Goal: Information Seeking & Learning: Learn about a topic

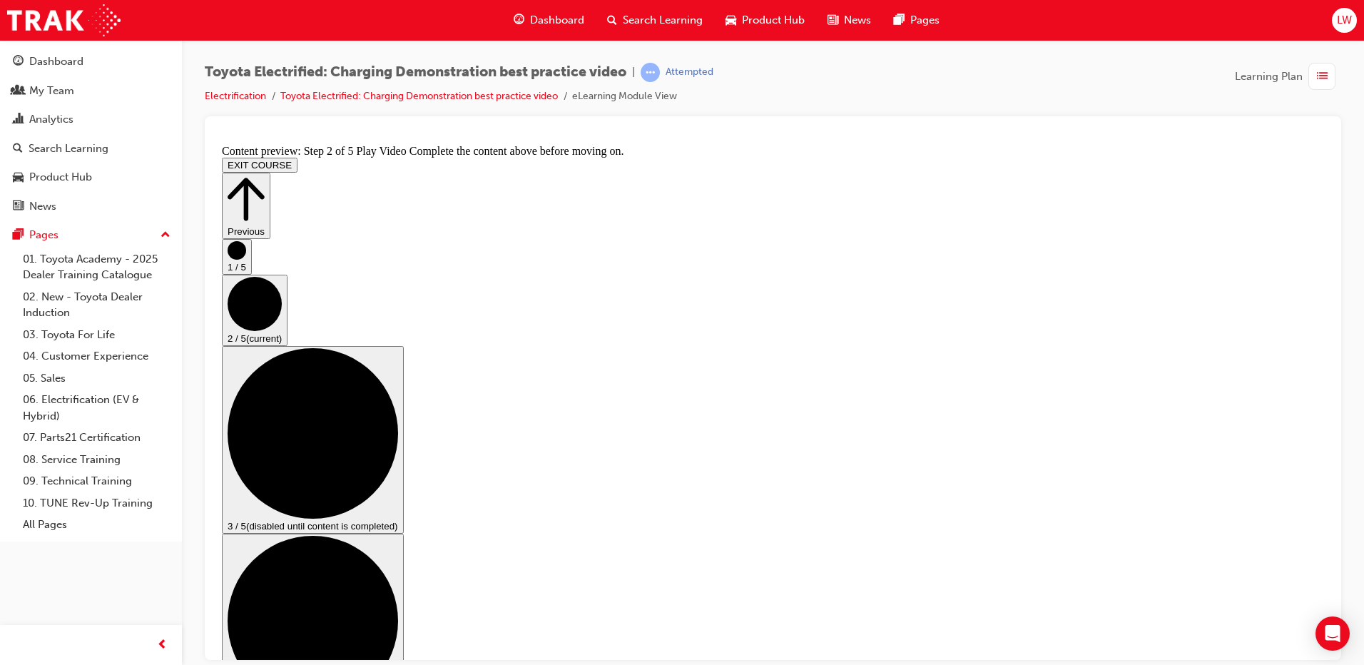
scroll to position [62, 0]
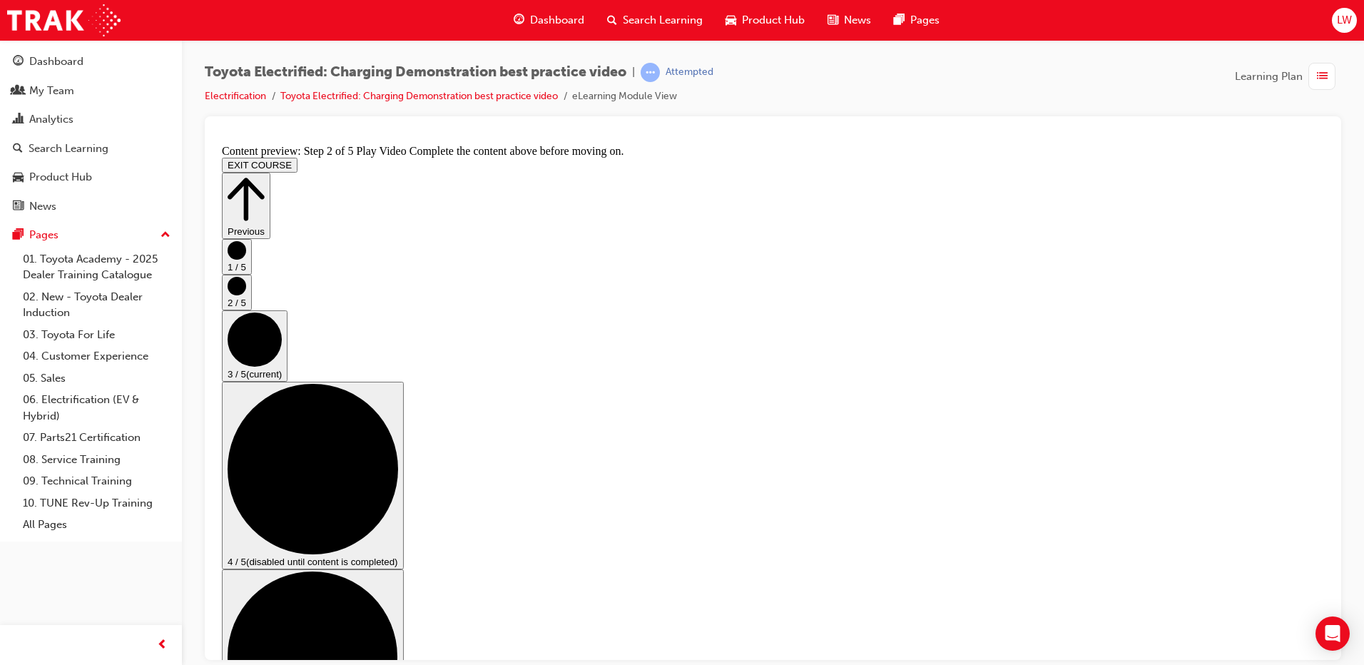
scroll to position [143, 0]
checkbox input "true"
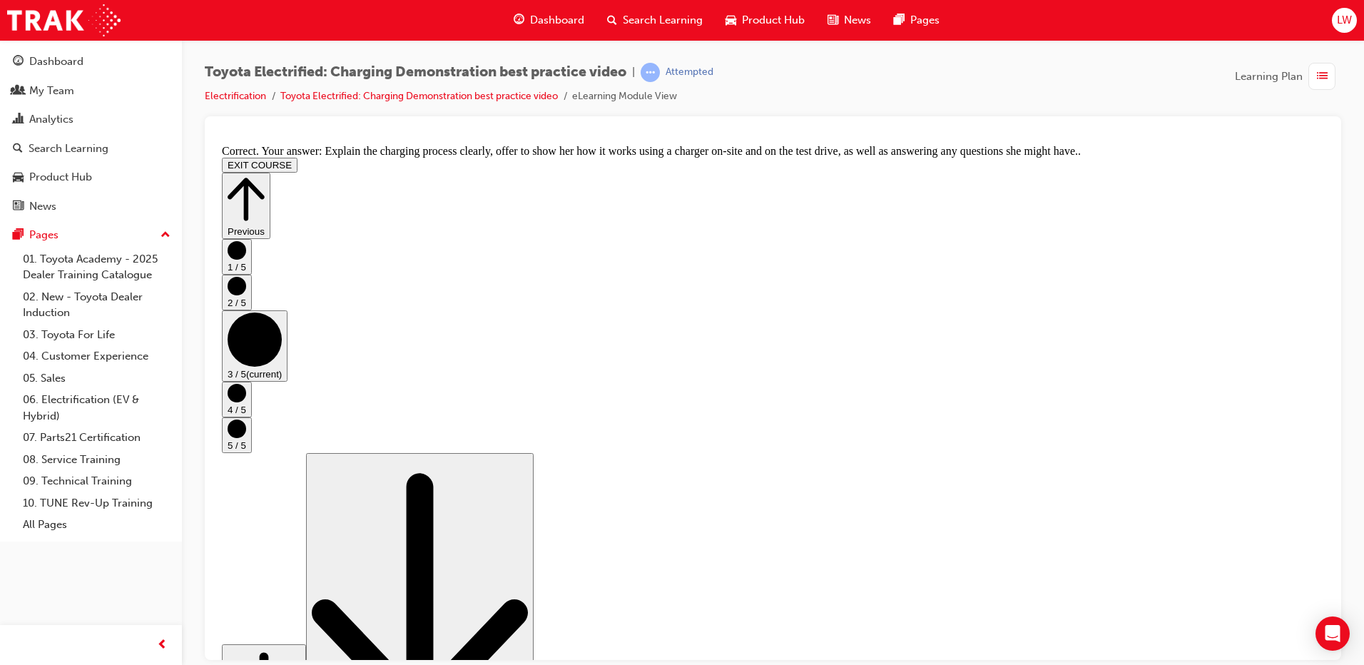
scroll to position [255, 0]
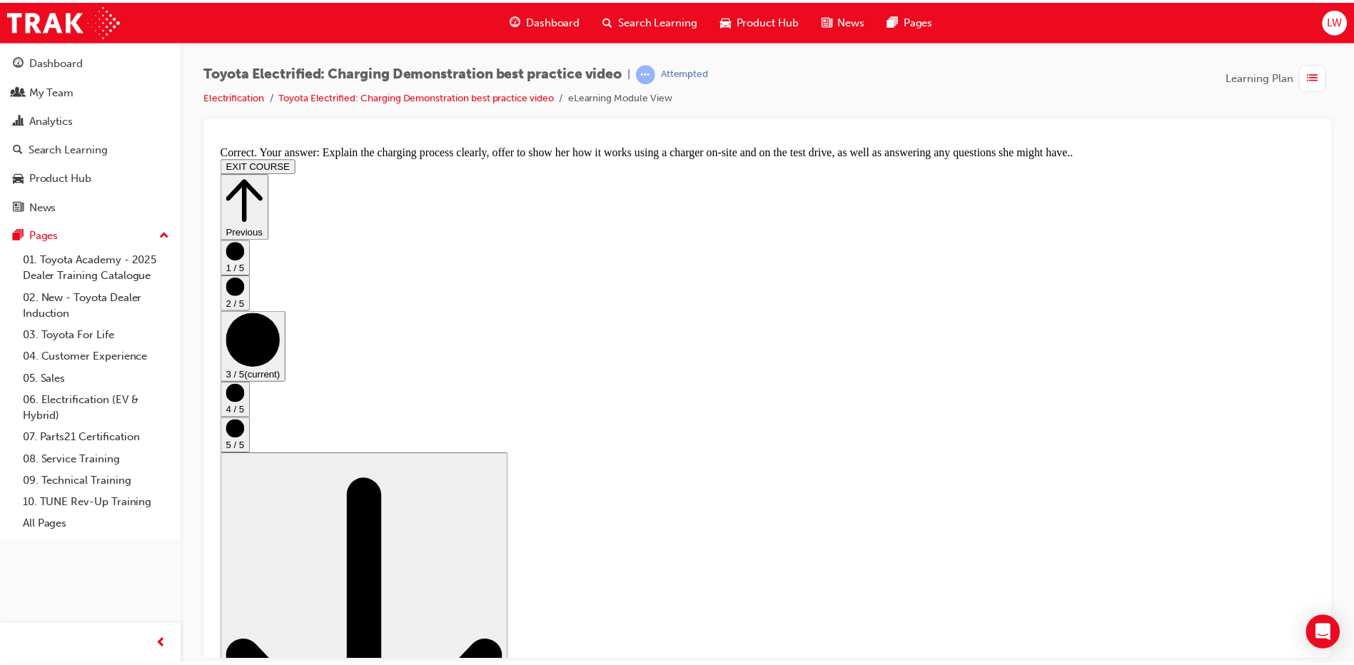
scroll to position [0, 0]
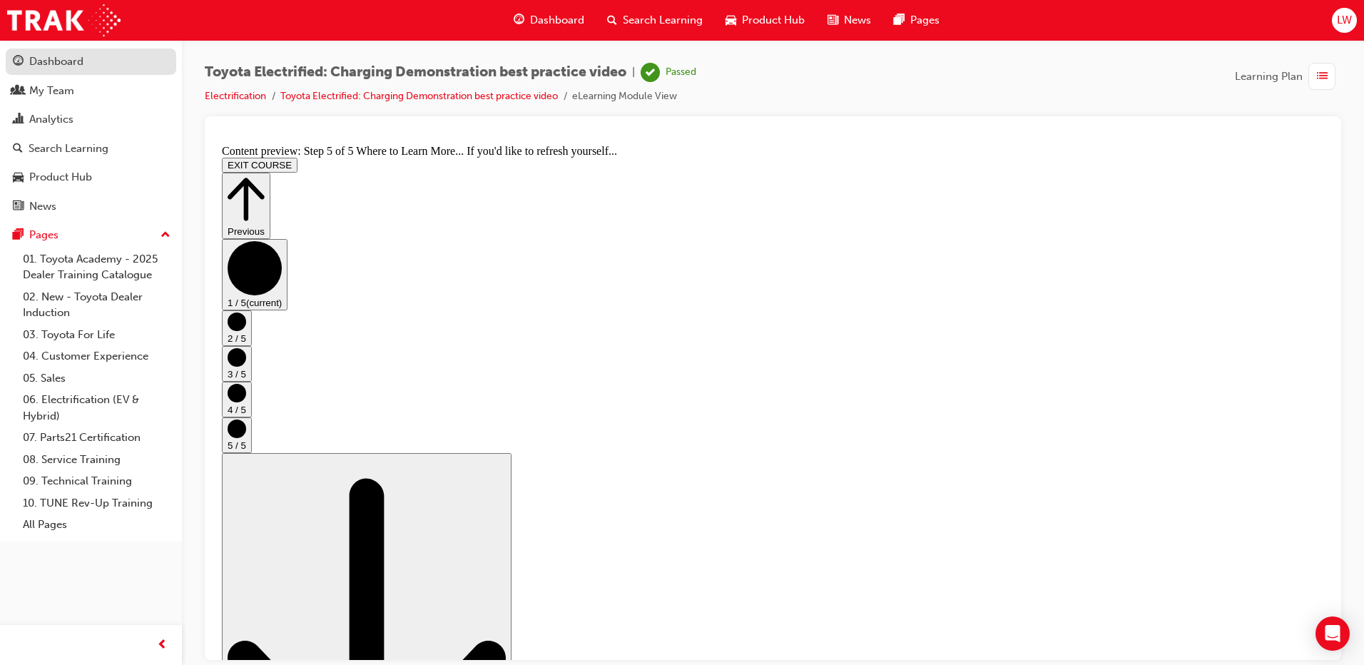
click at [80, 66] on div "Dashboard" at bounding box center [56, 62] width 54 height 16
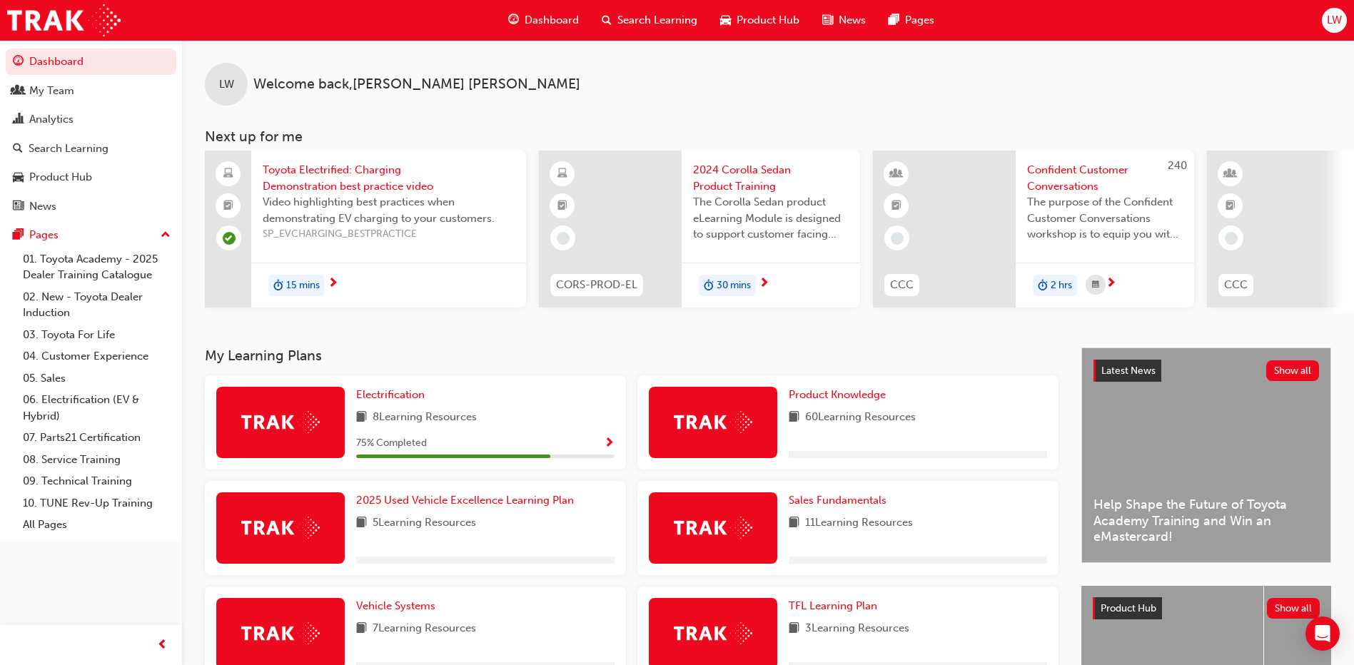
click at [607, 445] on span "Show Progress" at bounding box center [609, 443] width 11 height 13
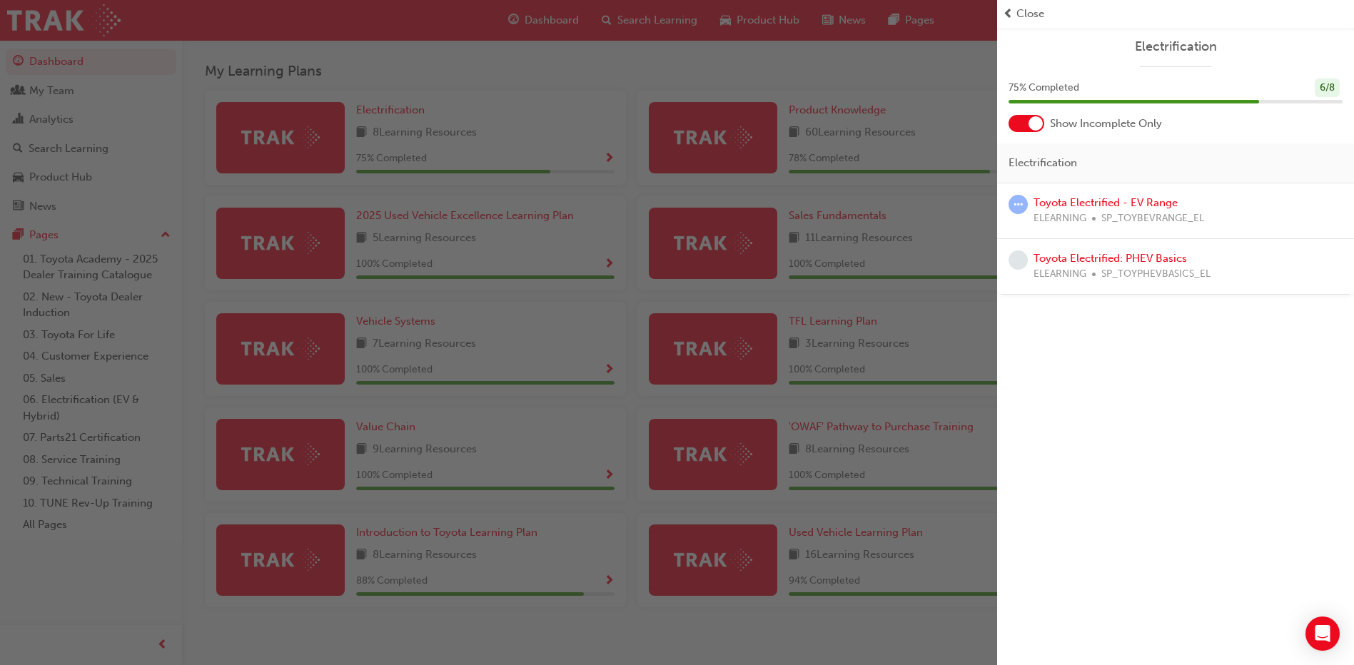
scroll to position [285, 0]
click at [1090, 258] on link "Toyota Electrified: PHEV Basics" at bounding box center [1109, 258] width 153 height 13
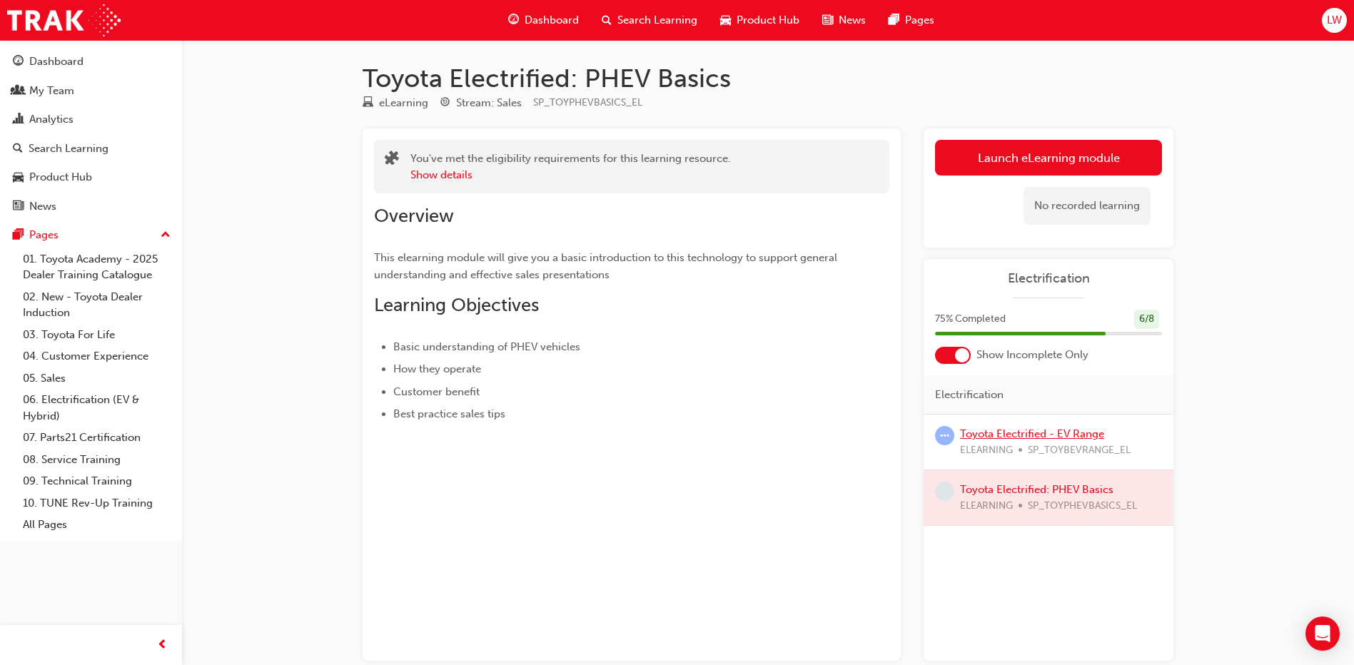
click at [1022, 430] on link "Toyota Electrified - EV Range" at bounding box center [1032, 433] width 144 height 13
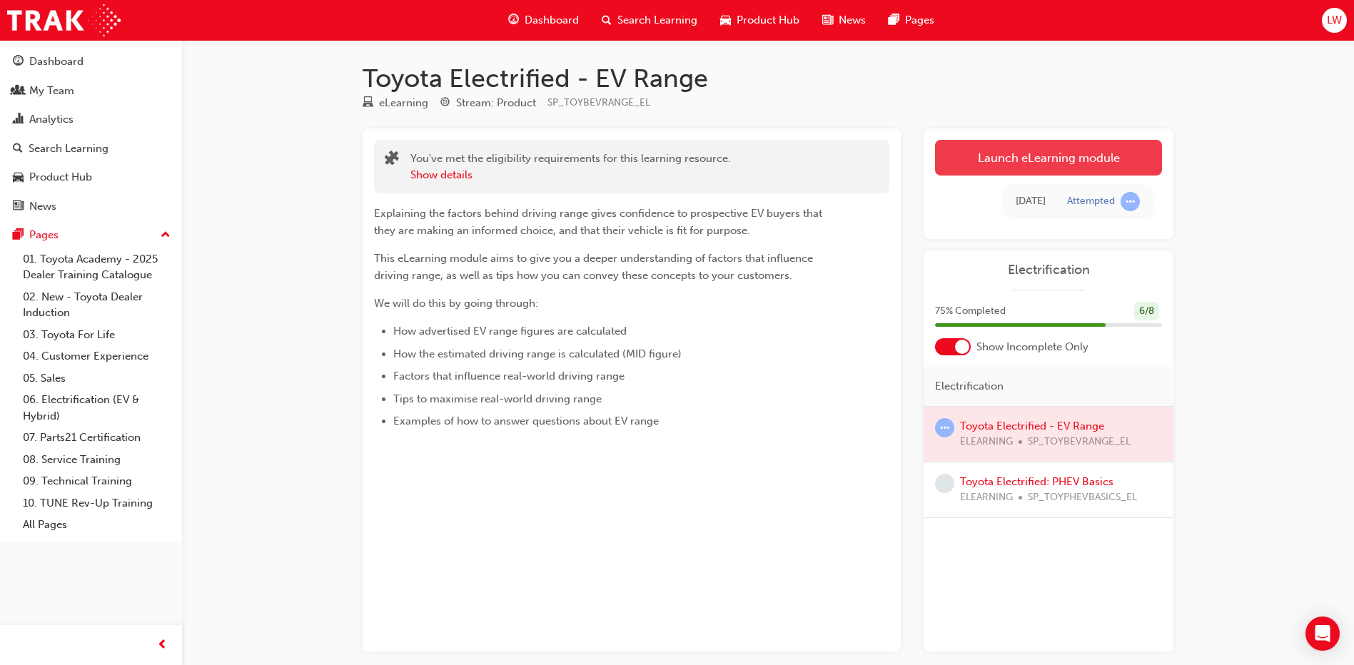
click at [1063, 161] on link "Launch eLearning module" at bounding box center [1048, 158] width 227 height 36
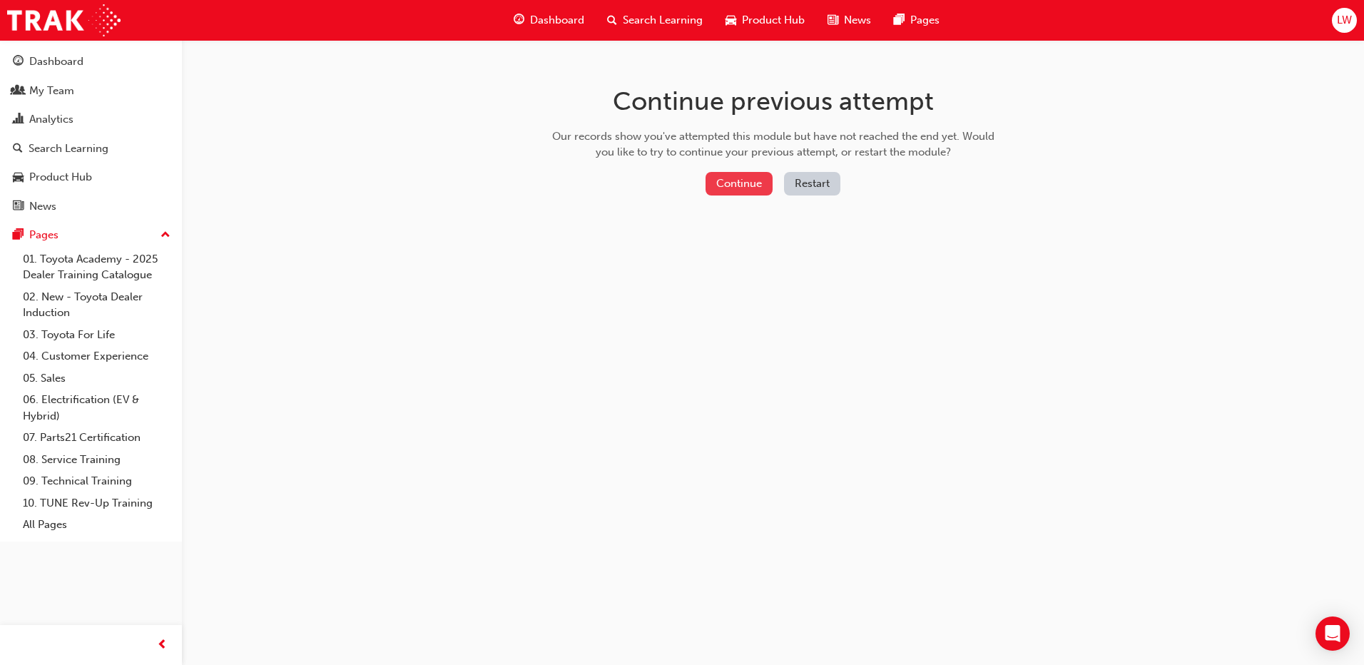
click at [718, 187] on button "Continue" at bounding box center [739, 184] width 67 height 24
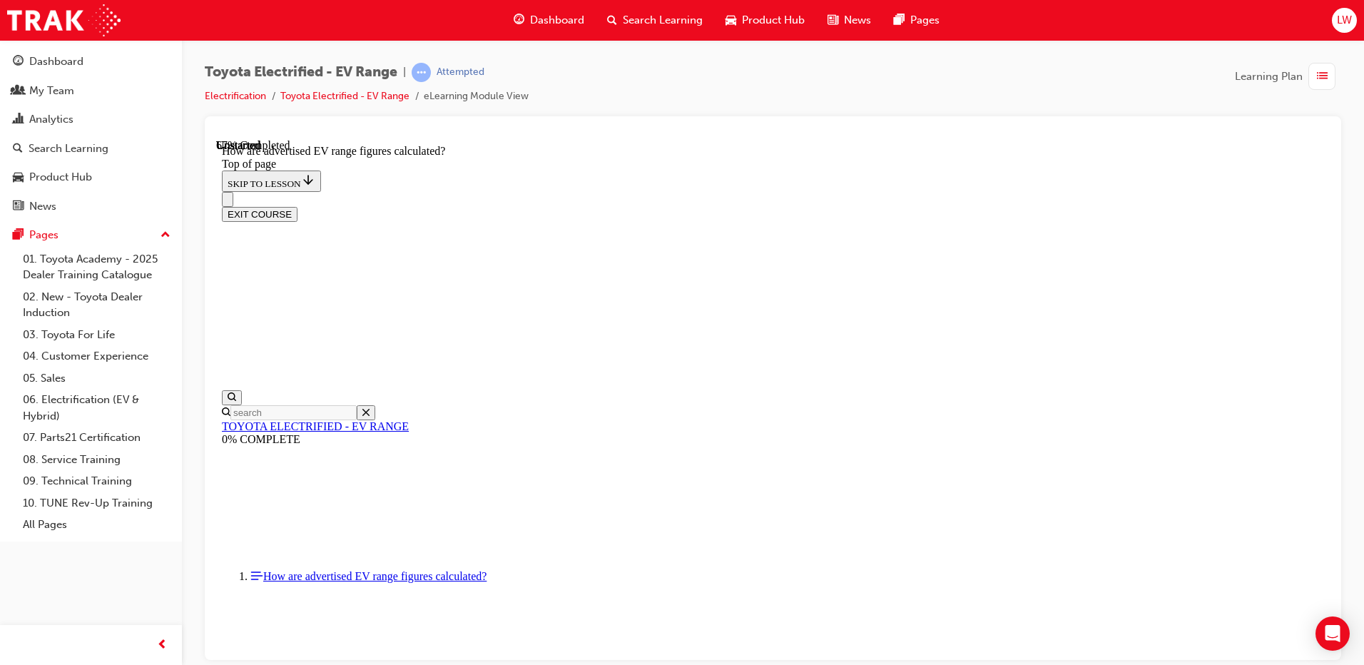
scroll to position [751, 0]
click at [897, 661] on div "Toyota Electrified - EV Range | Attempted Electrification Toyota Electrified - …" at bounding box center [682, 332] width 1364 height 665
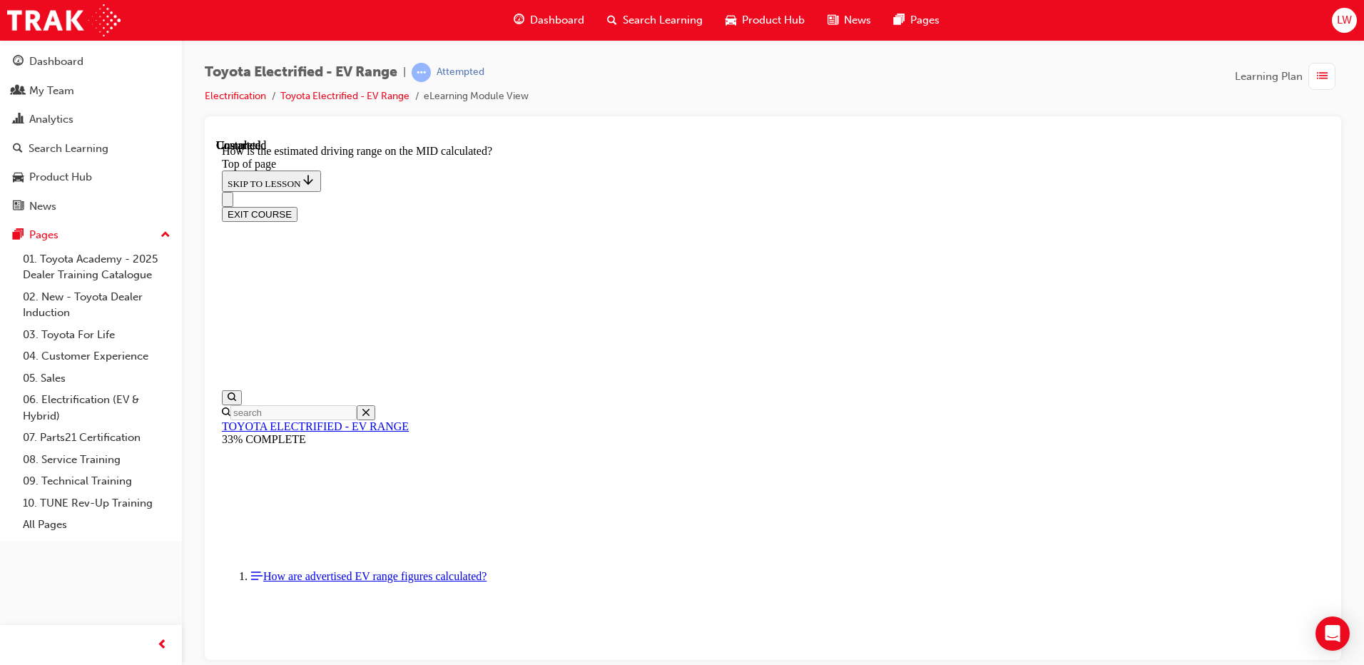
scroll to position [954, 0]
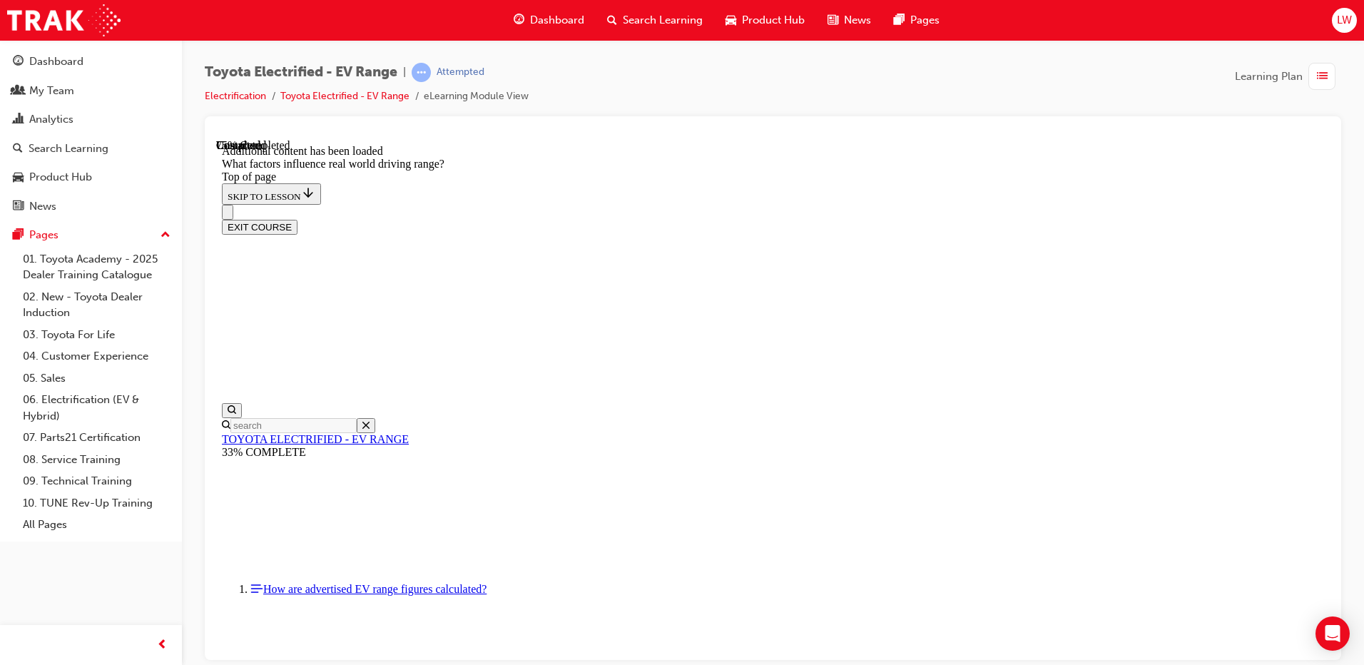
scroll to position [1707, 0]
drag, startPoint x: 871, startPoint y: 404, endPoint x: 674, endPoint y: 580, distance: 264.3
drag, startPoint x: 859, startPoint y: 409, endPoint x: 1034, endPoint y: 592, distance: 253.4
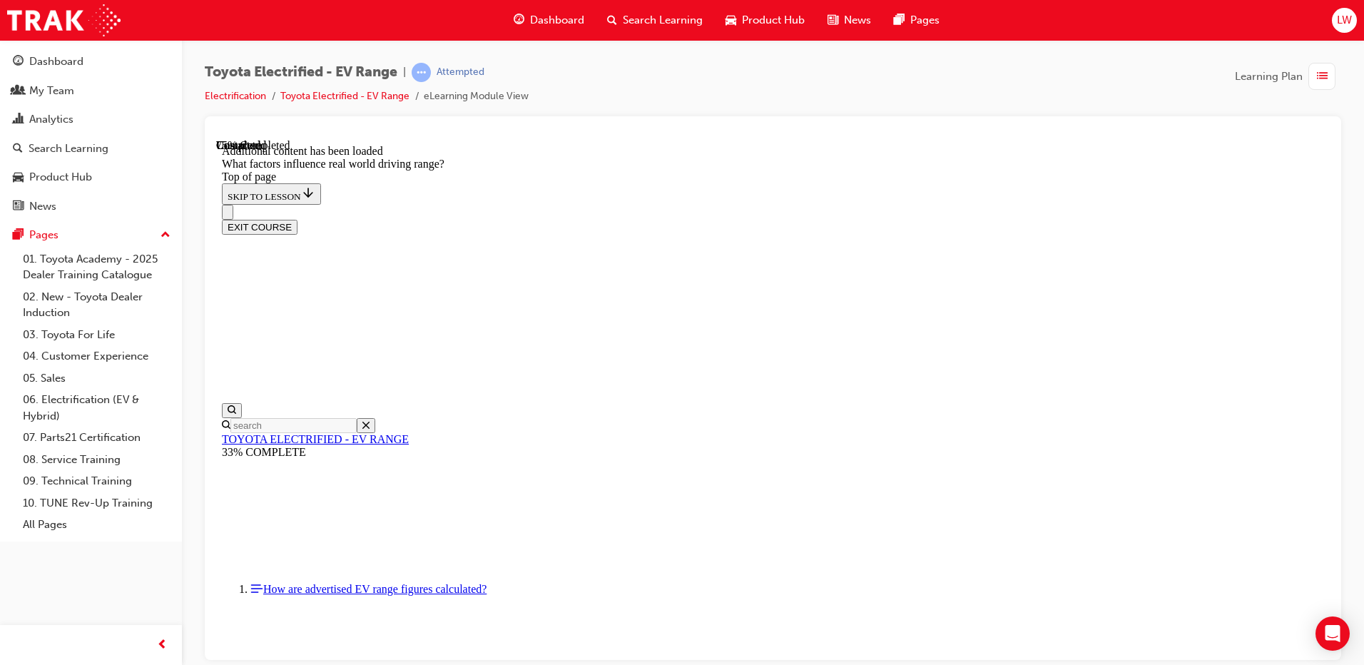
drag, startPoint x: 885, startPoint y: 393, endPoint x: 1068, endPoint y: 562, distance: 248.5
drag, startPoint x: 852, startPoint y: 412, endPoint x: 1000, endPoint y: 583, distance: 225.6
drag, startPoint x: 858, startPoint y: 363, endPoint x: 694, endPoint y: 562, distance: 257.5
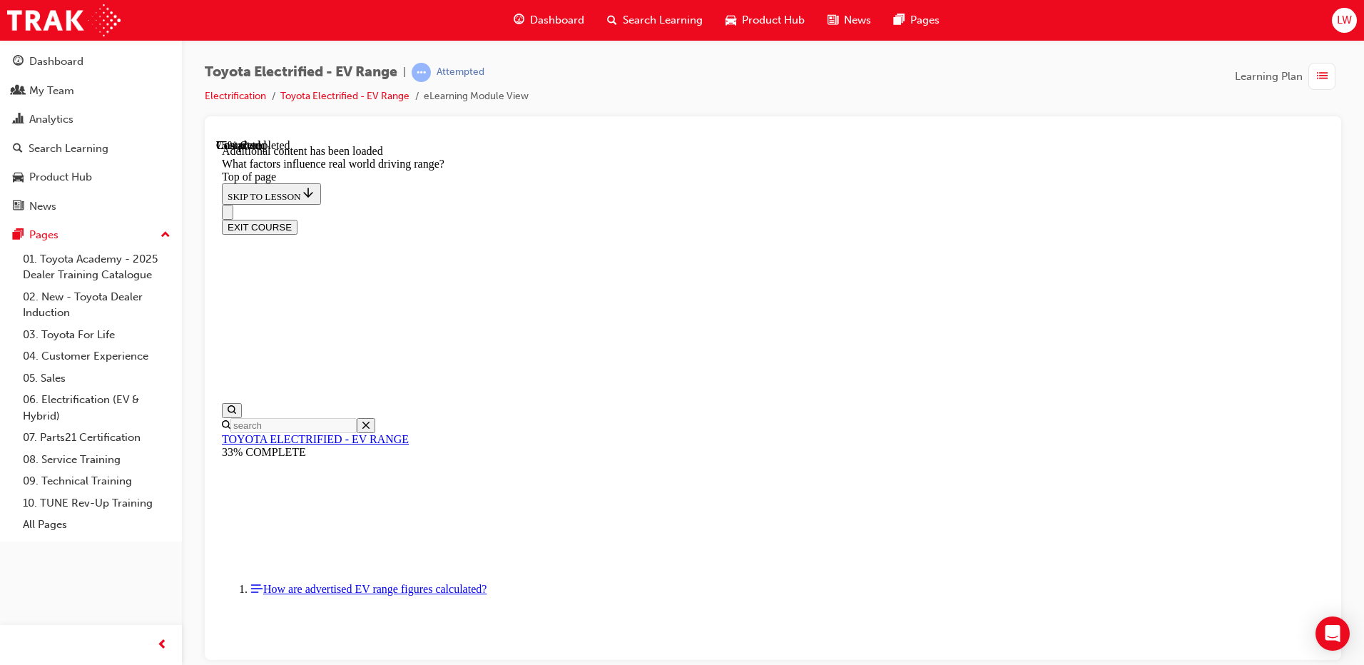
drag, startPoint x: 894, startPoint y: 407, endPoint x: 1043, endPoint y: 602, distance: 245.3
drag, startPoint x: 881, startPoint y: 408, endPoint x: 1064, endPoint y: 616, distance: 277.0
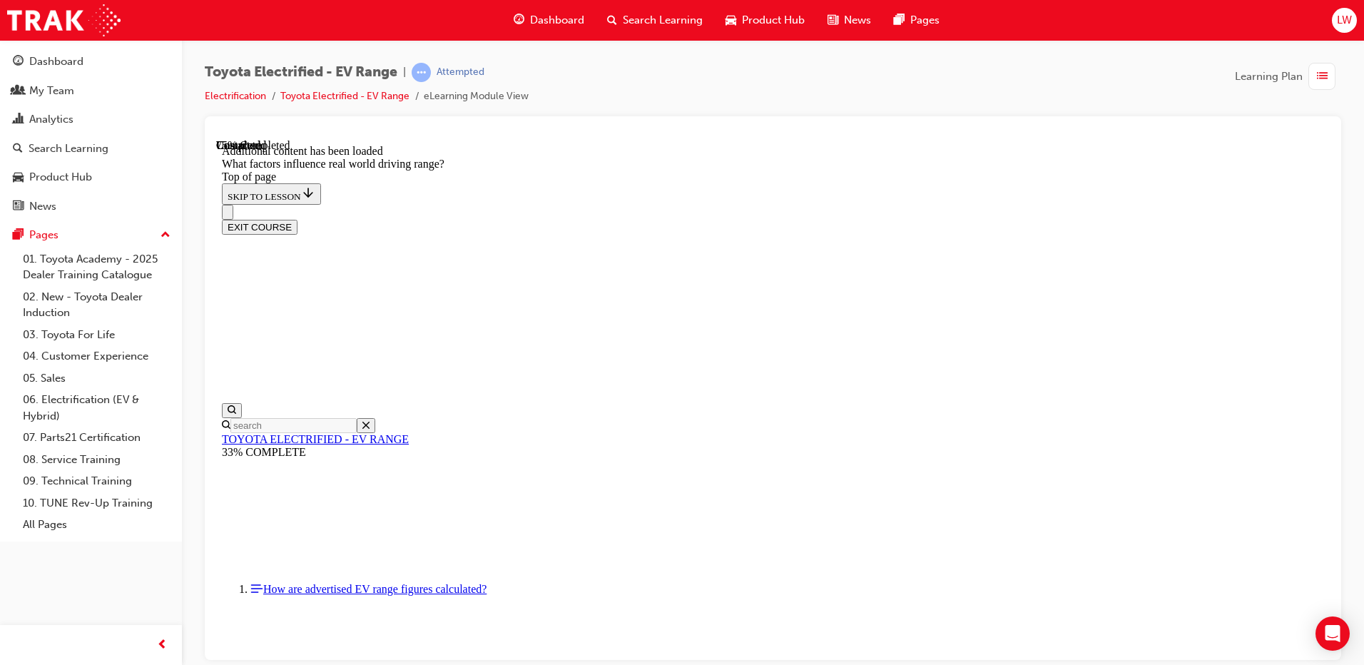
drag, startPoint x: 858, startPoint y: 399, endPoint x: 1074, endPoint y: 616, distance: 306.3
drag, startPoint x: 859, startPoint y: 415, endPoint x: 681, endPoint y: 603, distance: 259.0
drag, startPoint x: 899, startPoint y: 399, endPoint x: 706, endPoint y: 583, distance: 266.5
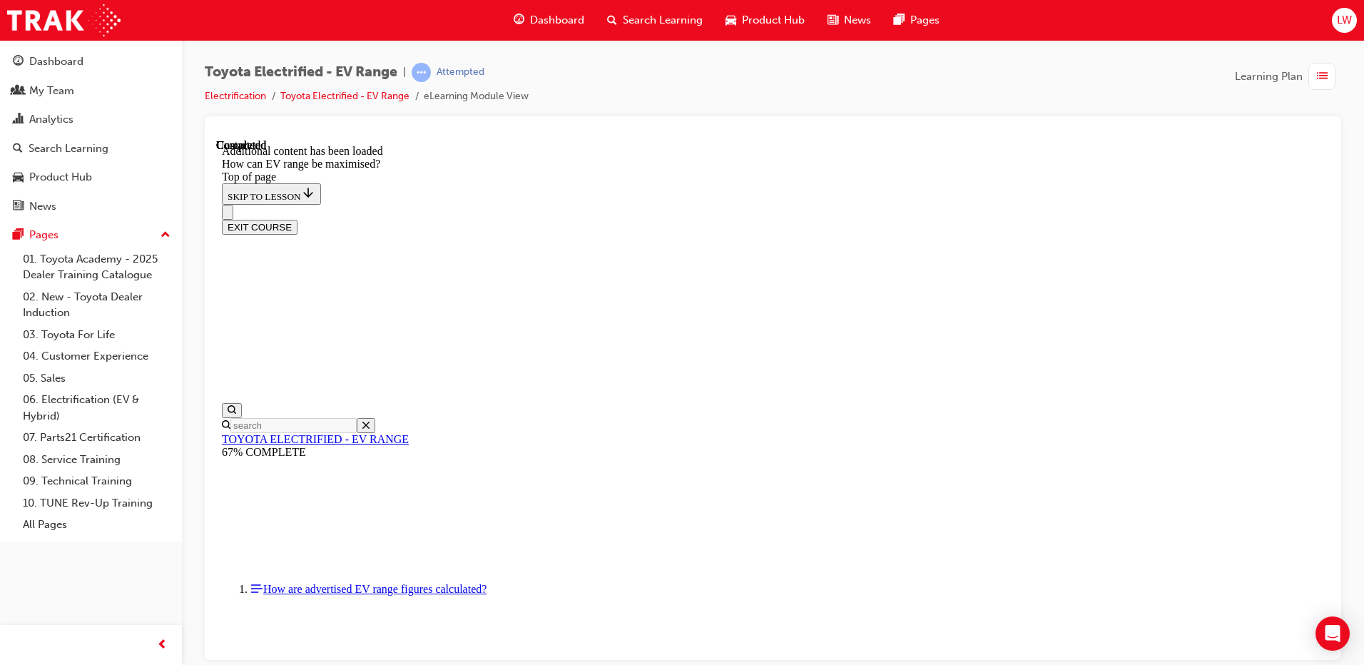
drag, startPoint x: 963, startPoint y: 403, endPoint x: 988, endPoint y: 454, distance: 56.8
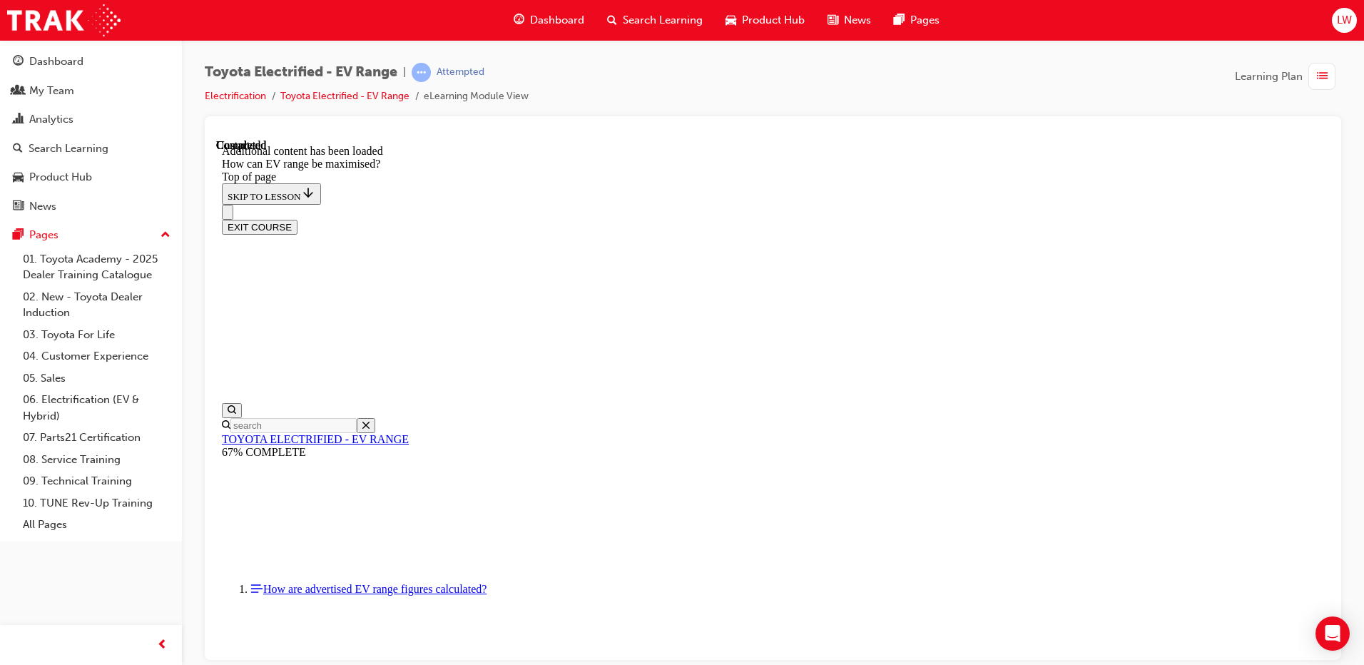
scroll to position [895, 0]
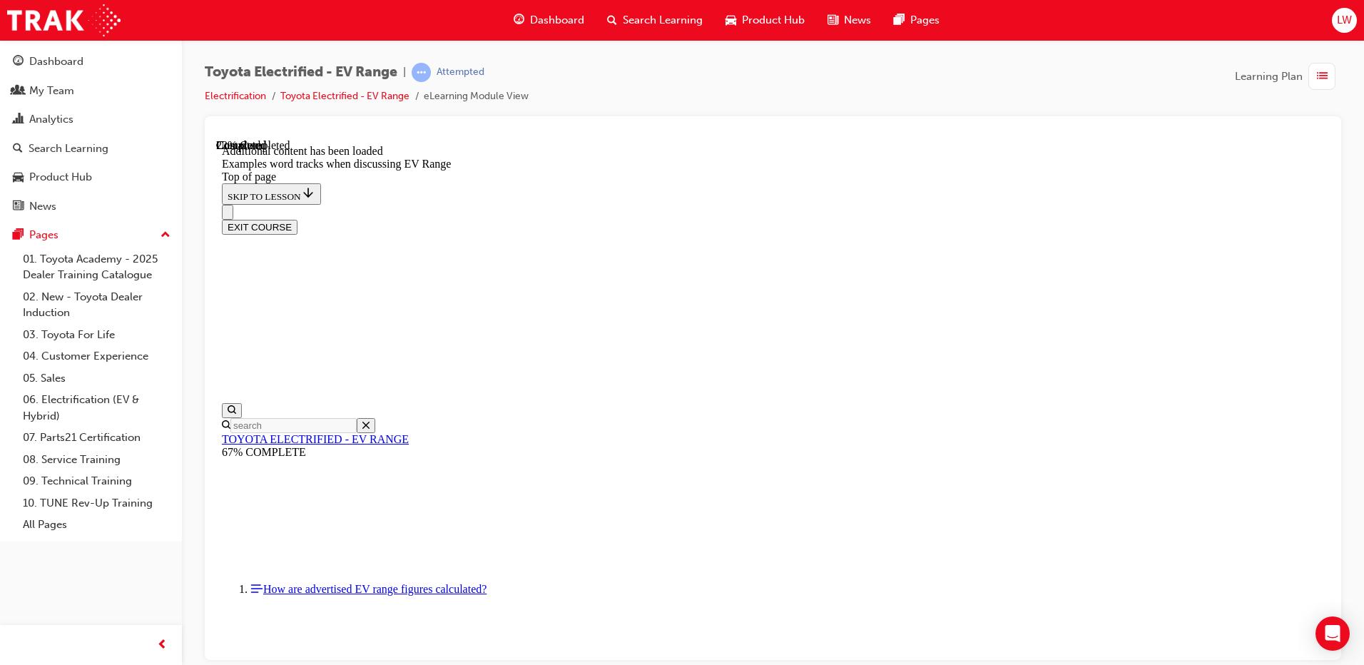
scroll to position [530, 0]
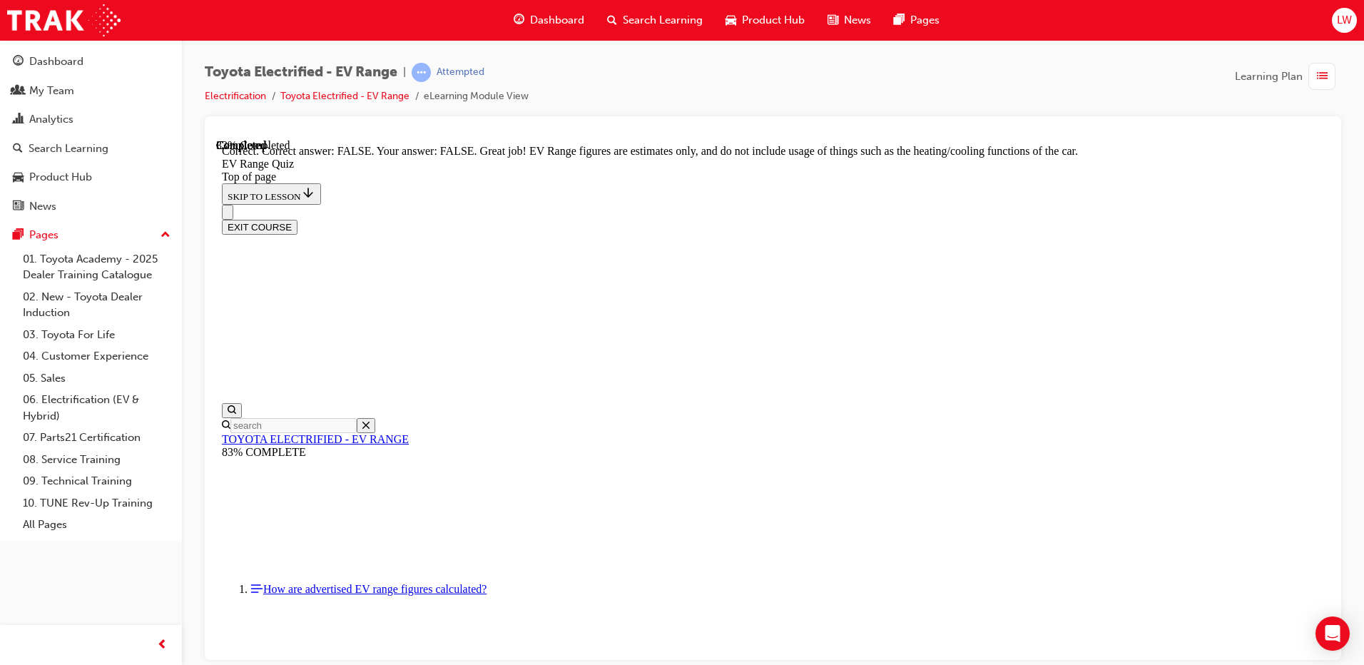
scroll to position [246, 0]
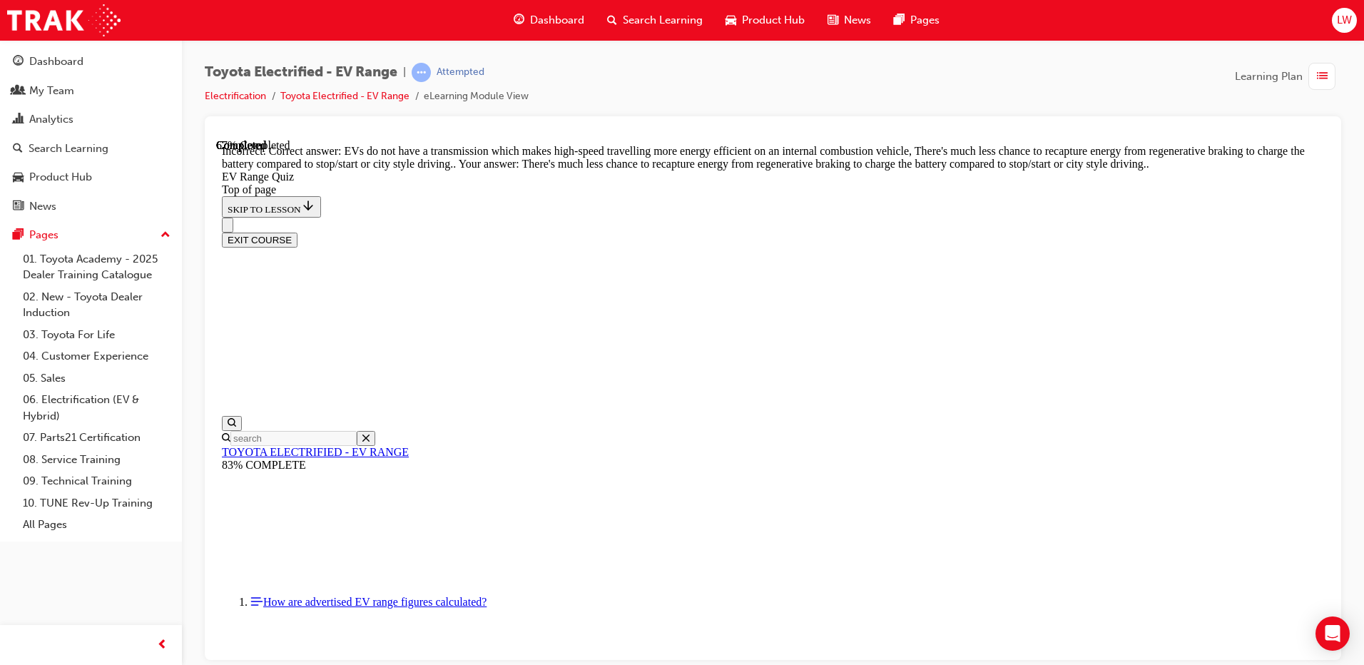
scroll to position [340, 0]
drag, startPoint x: 877, startPoint y: 597, endPoint x: 679, endPoint y: 486, distance: 226.5
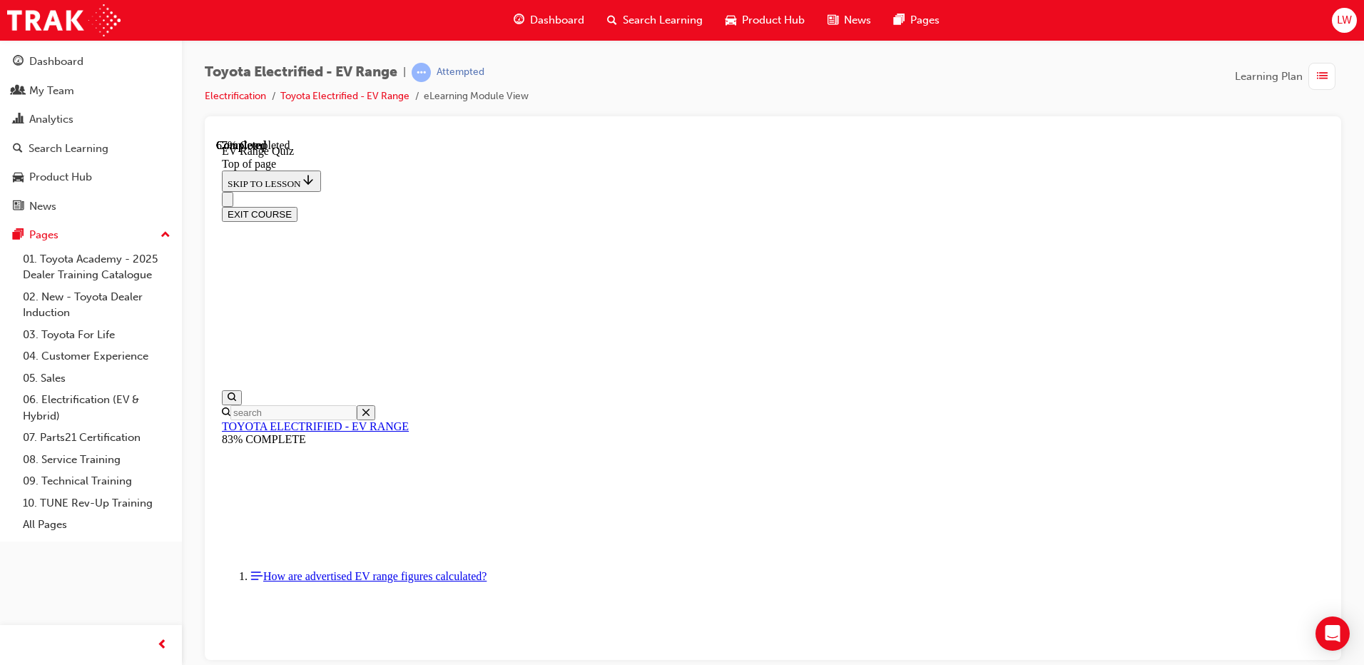
scroll to position [258, 0]
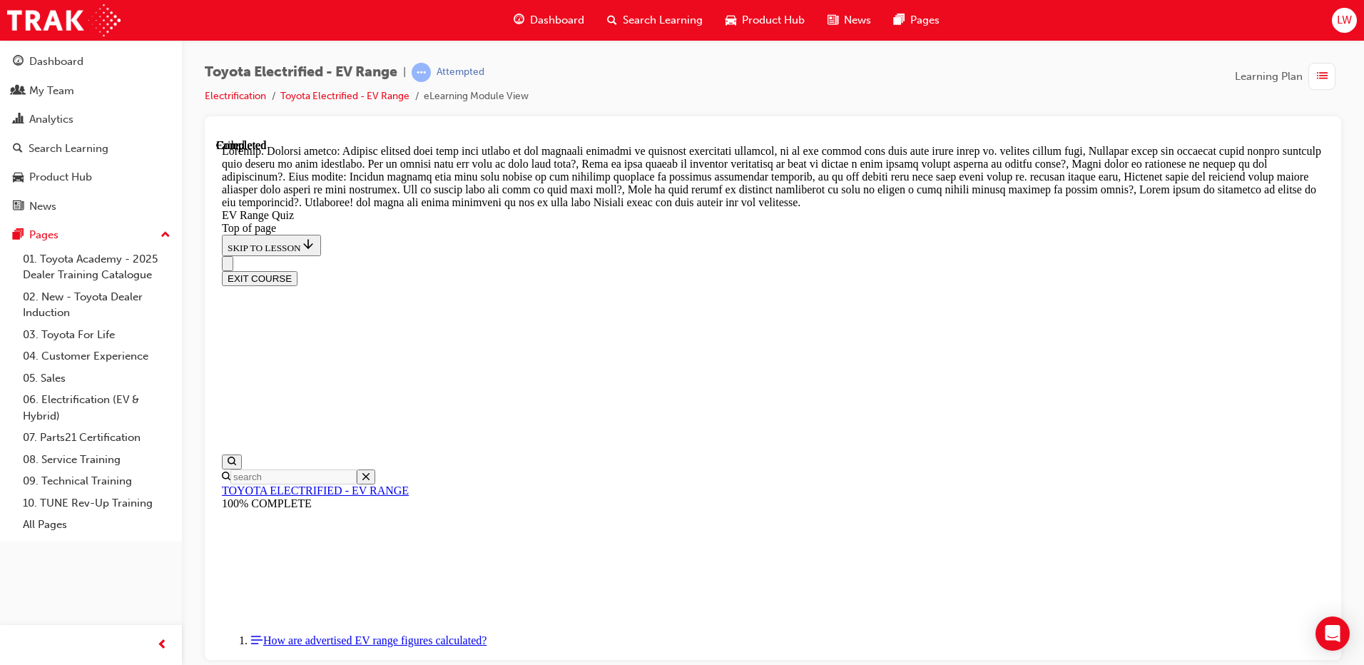
scroll to position [490, 0]
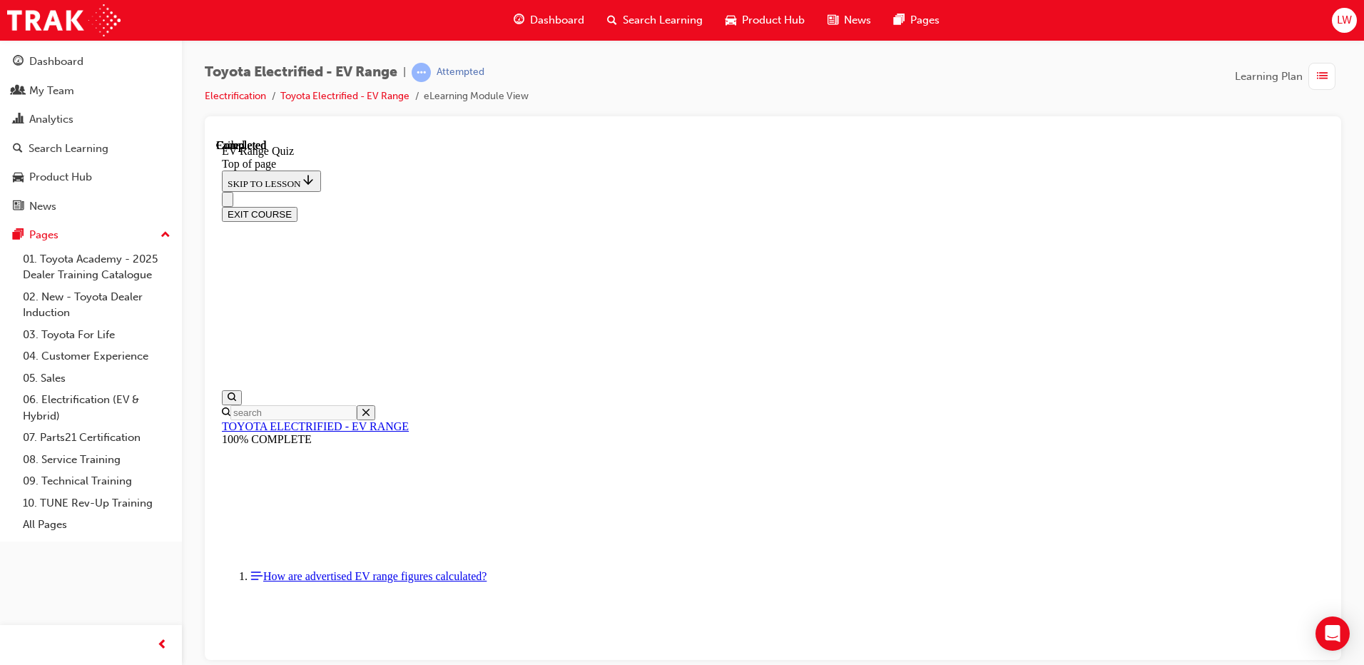
scroll to position [44, 0]
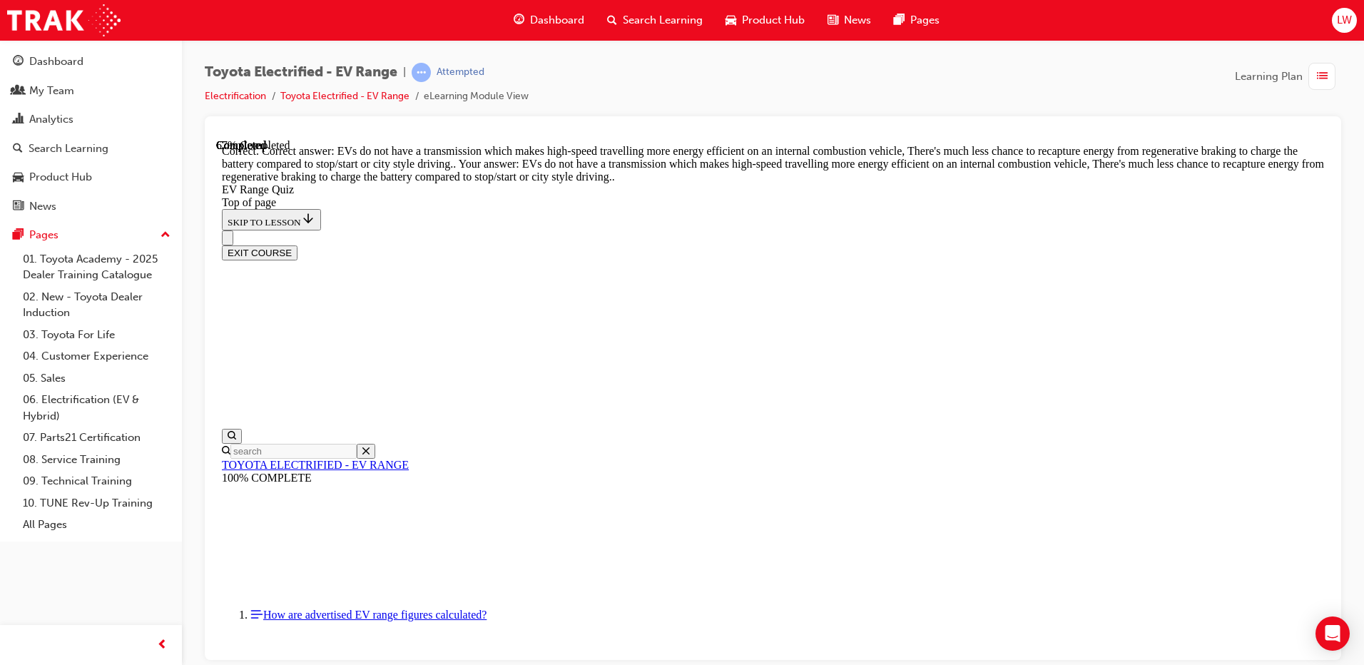
scroll to position [340, 0]
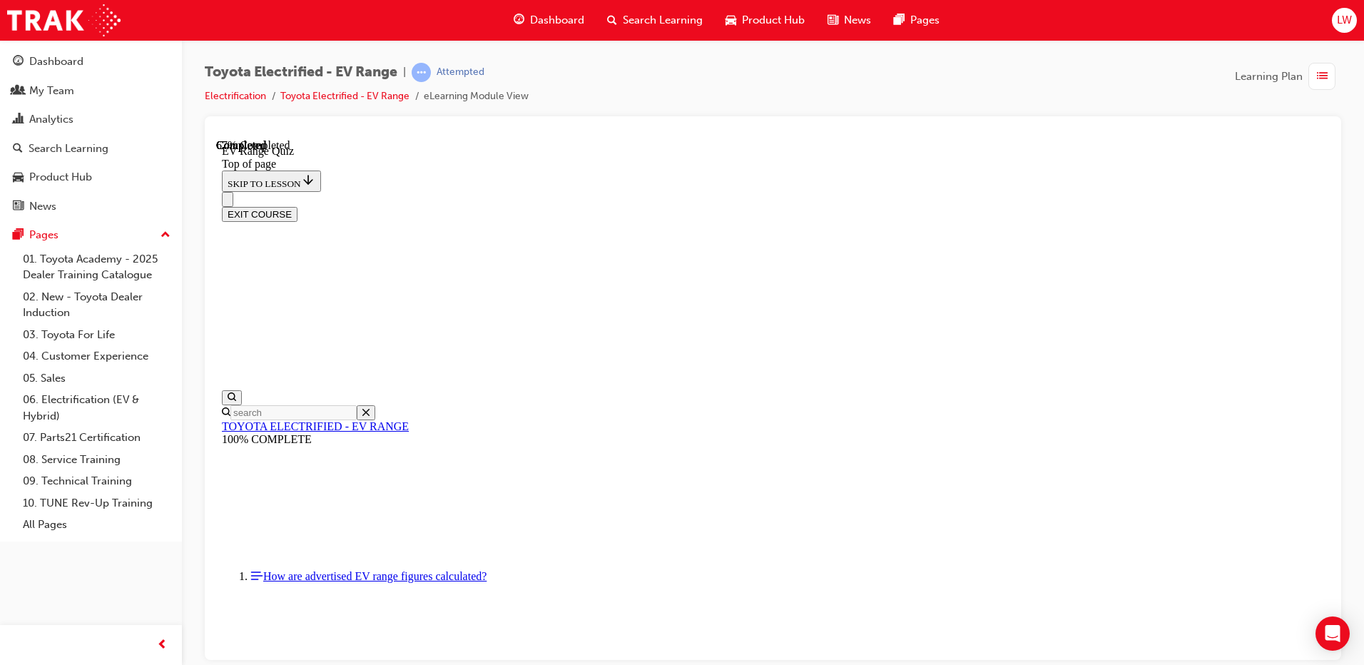
scroll to position [258, 0]
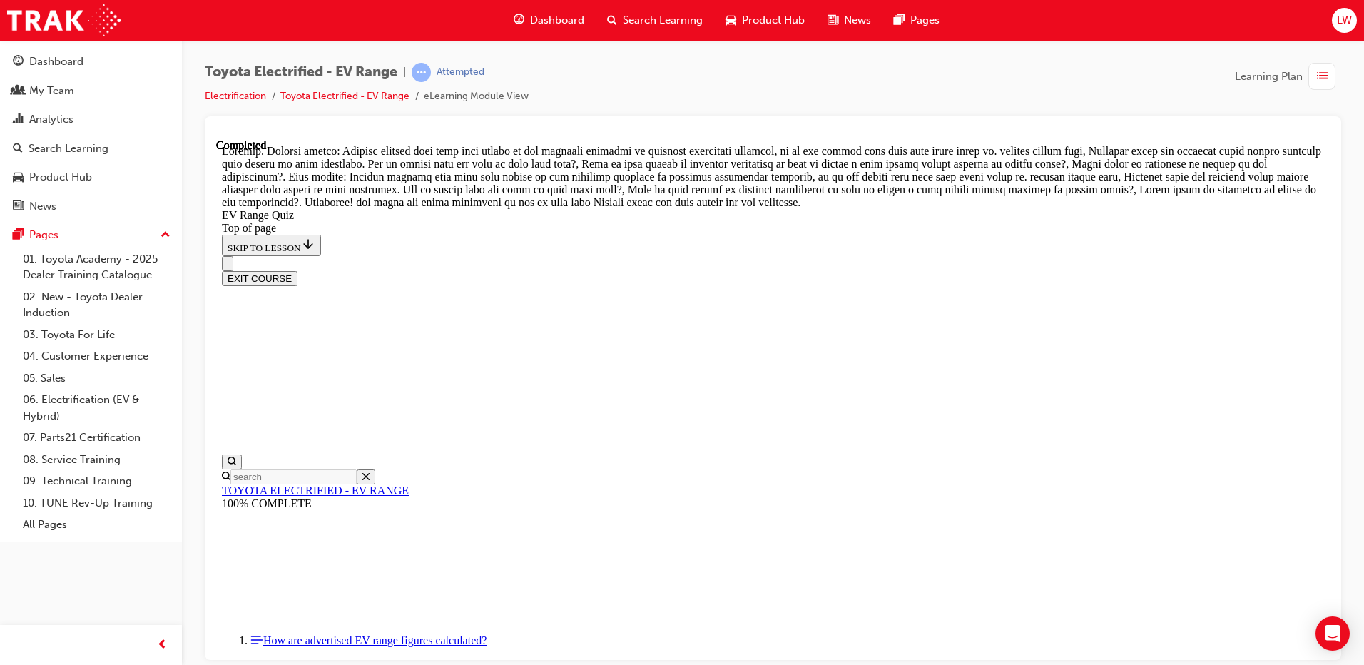
scroll to position [490, 0]
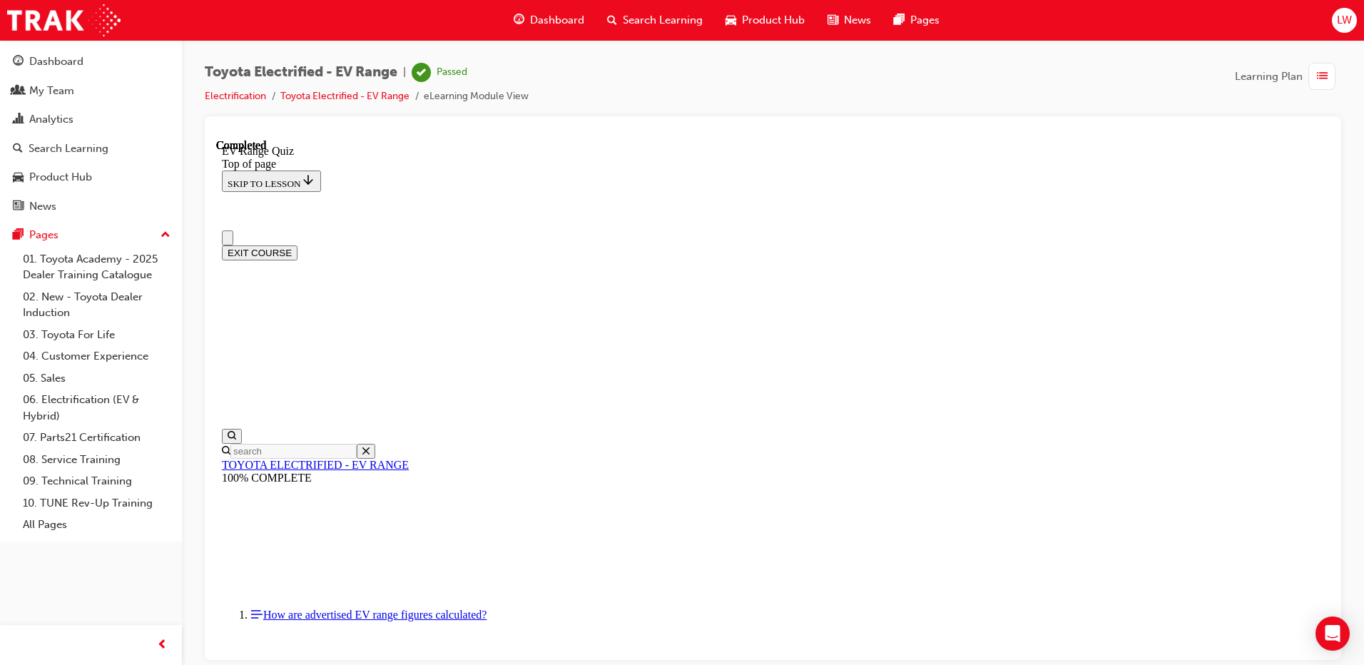
scroll to position [211, 0]
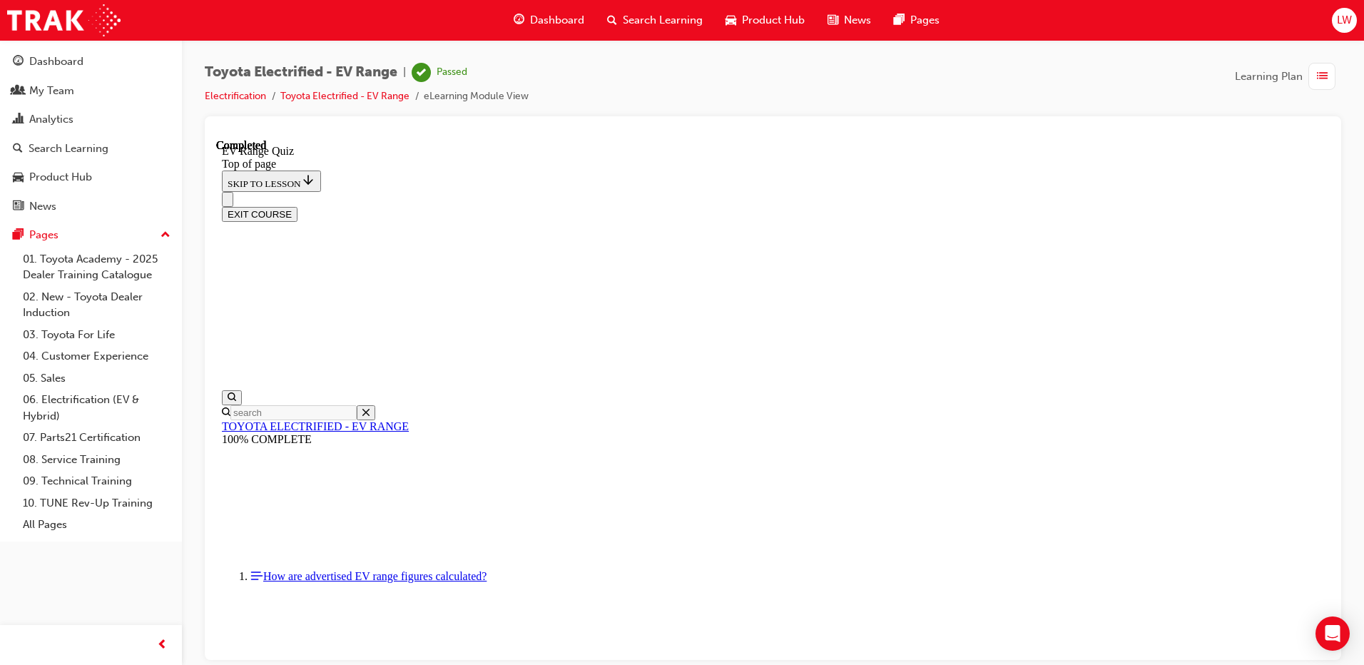
click at [298, 206] on button "EXIT COURSE" at bounding box center [260, 213] width 76 height 15
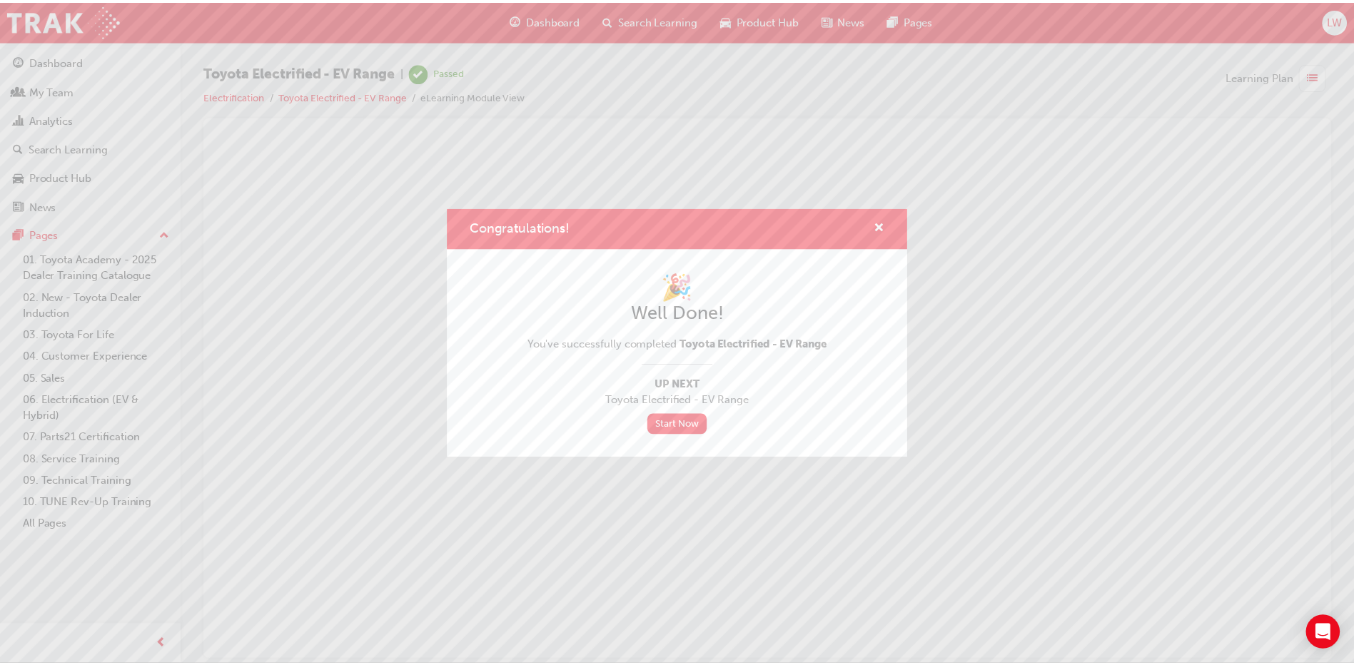
scroll to position [0, 0]
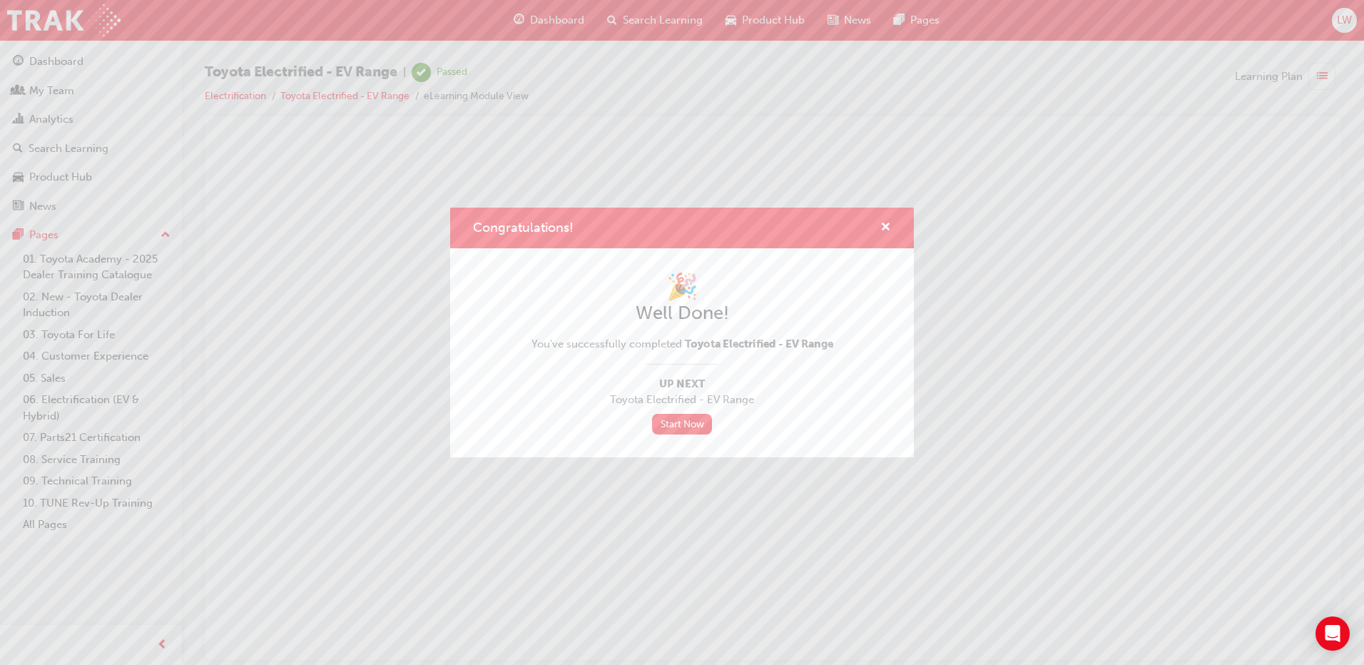
click at [898, 220] on div "Congratulations!" at bounding box center [682, 228] width 464 height 41
click at [887, 229] on span "cross-icon" at bounding box center [886, 228] width 11 height 13
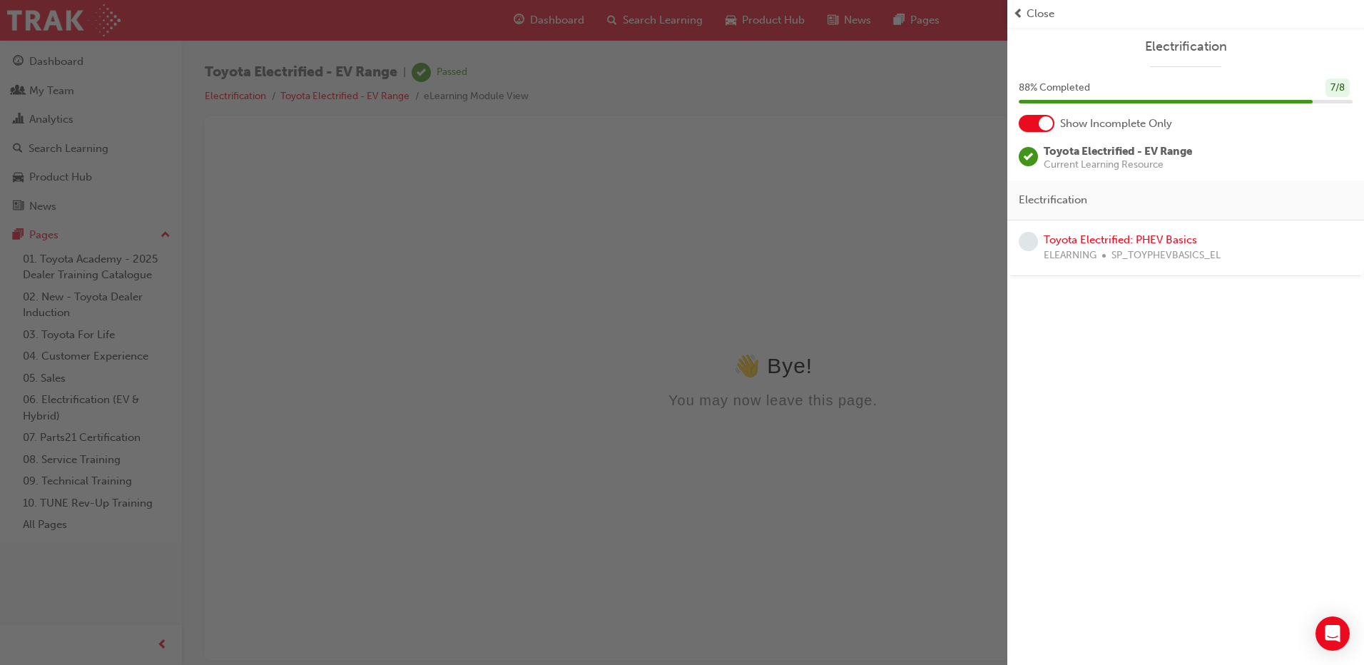
click at [1032, 6] on span "Close" at bounding box center [1041, 14] width 28 height 16
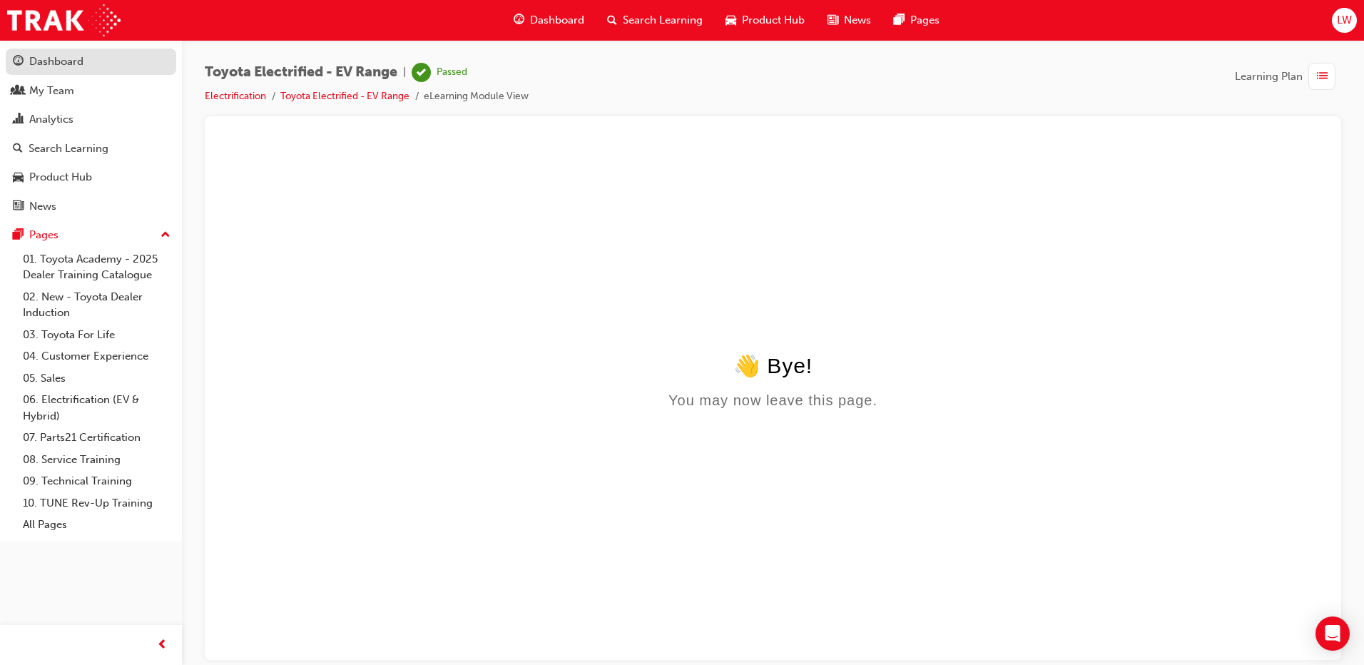
click at [75, 56] on div "Dashboard" at bounding box center [56, 62] width 54 height 16
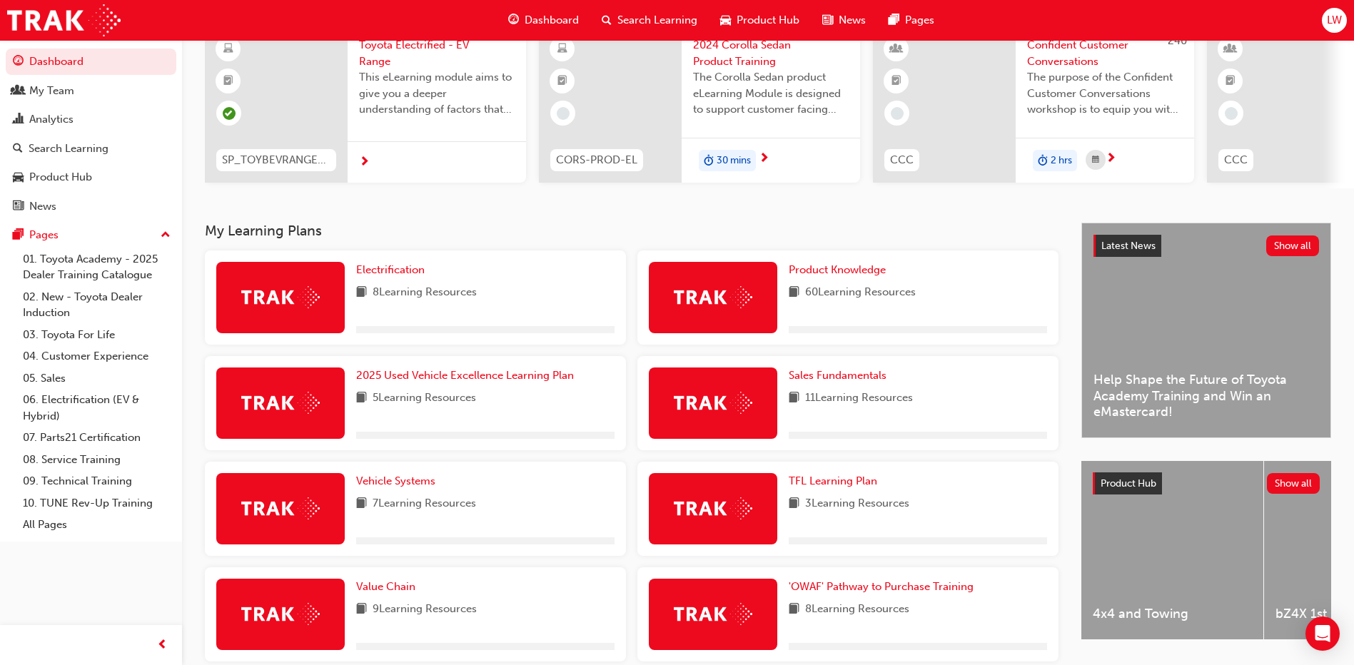
scroll to position [143, 0]
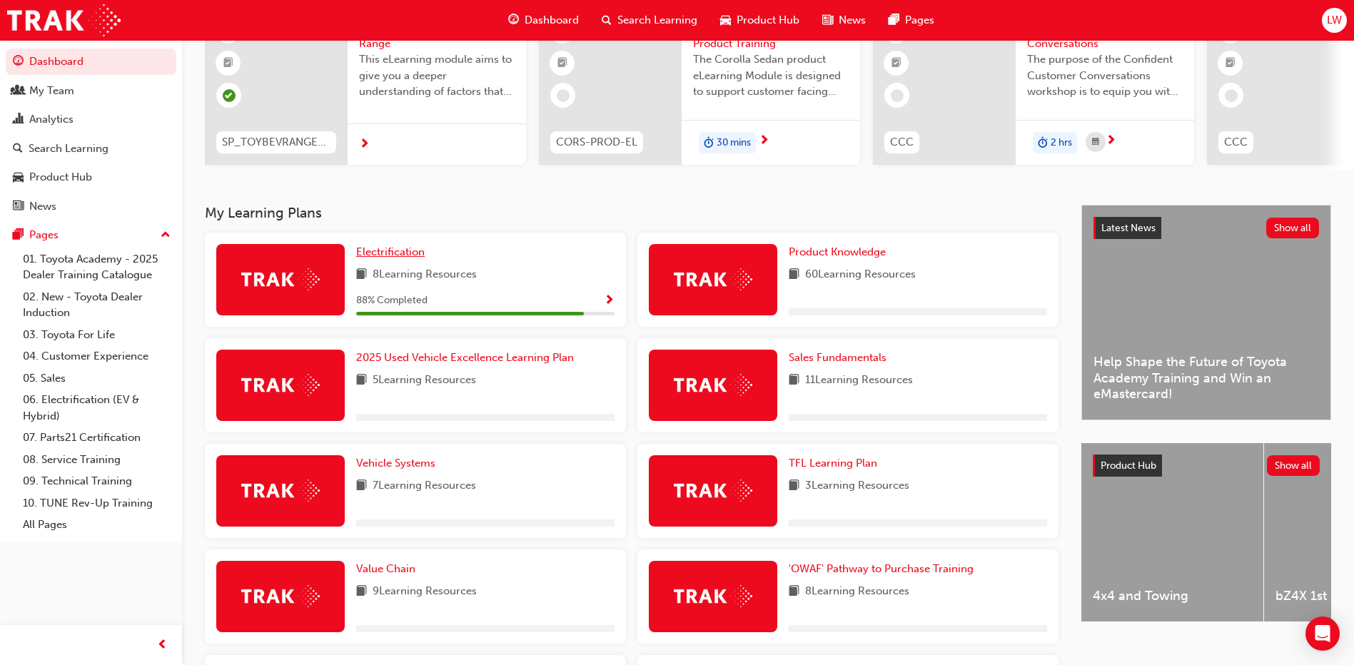
click at [385, 258] on span "Electrification" at bounding box center [390, 251] width 69 height 13
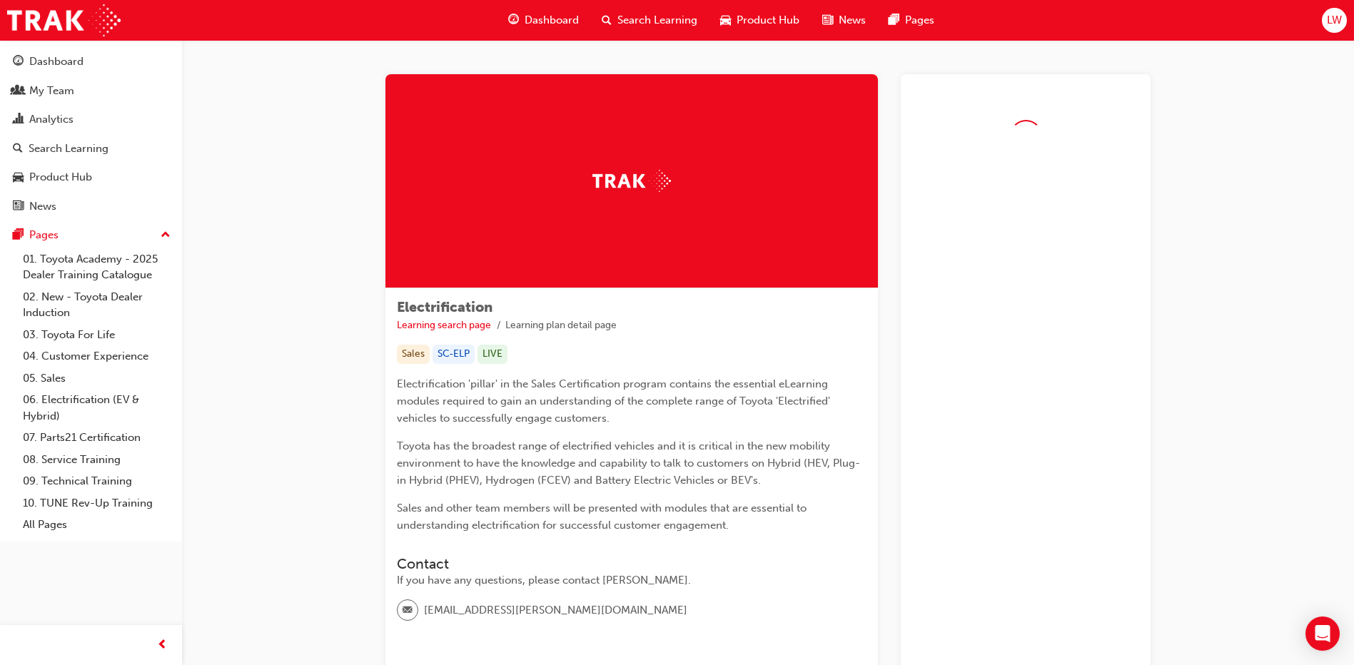
scroll to position [166, 0]
